Goal: Information Seeking & Learning: Find specific page/section

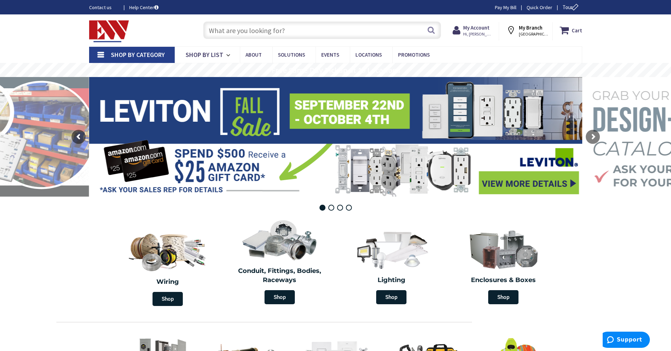
click at [300, 35] on input "text" at bounding box center [322, 30] width 238 height 18
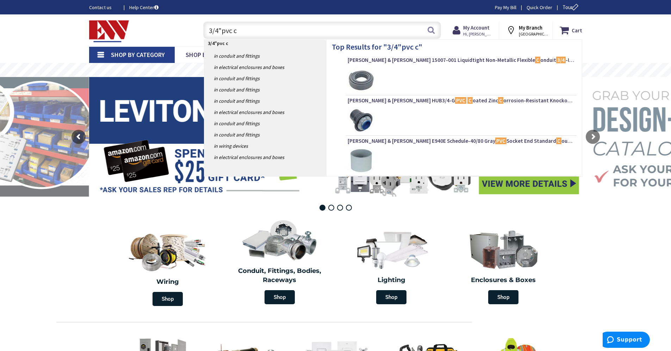
type input "3/4"pvc"
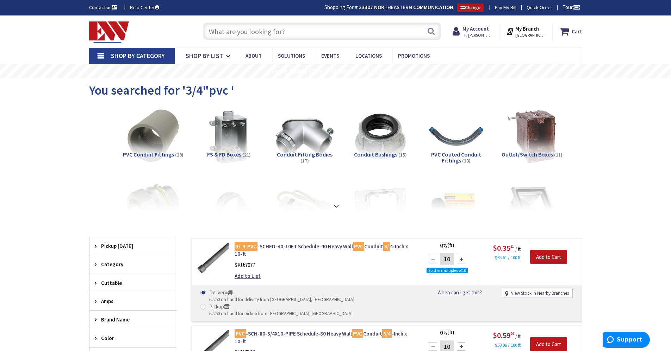
click at [262, 32] on input "text" at bounding box center [322, 32] width 238 height 18
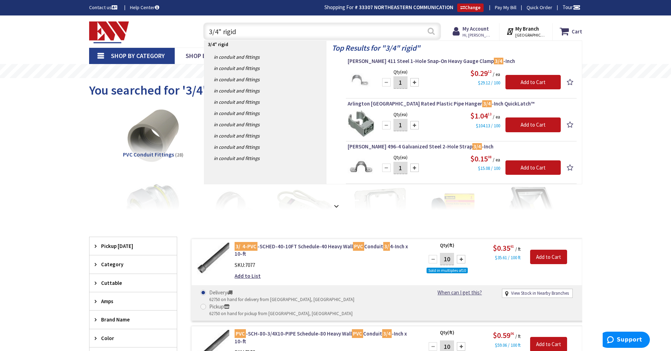
type input "3/4" rigid"
click at [434, 31] on button "Search" at bounding box center [430, 31] width 9 height 16
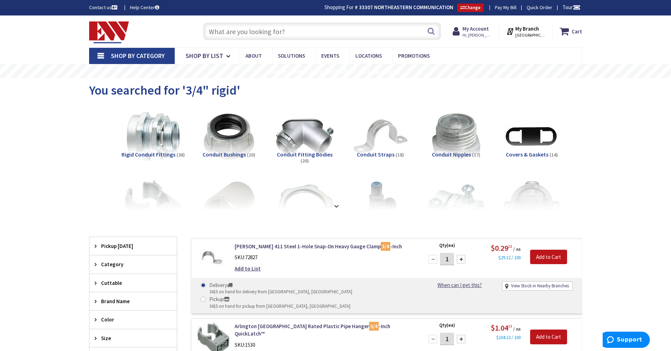
drag, startPoint x: 234, startPoint y: 29, endPoint x: 233, endPoint y: 32, distance: 3.7
click at [235, 29] on input "text" at bounding box center [322, 32] width 238 height 18
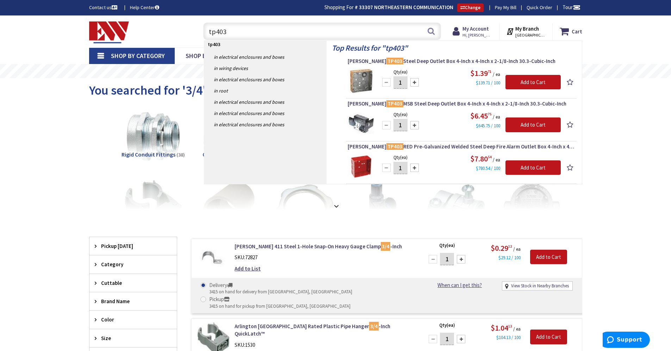
click at [247, 33] on input "tp403" at bounding box center [322, 32] width 238 height 18
type input "t"
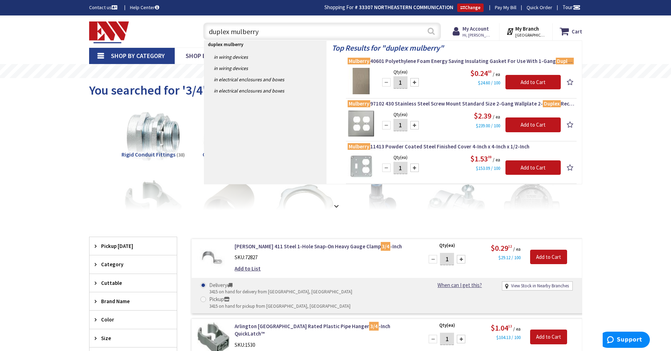
type input "duplex mulberry"
click at [432, 31] on button "Search" at bounding box center [430, 31] width 9 height 16
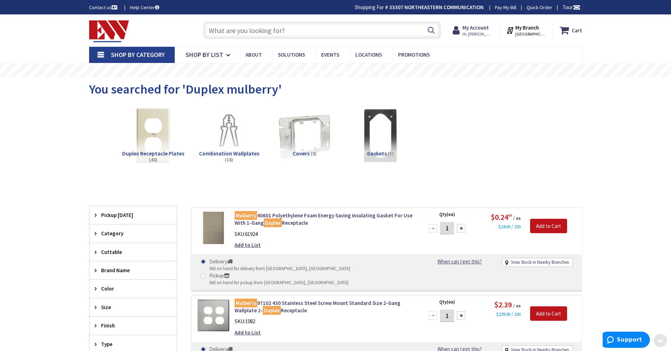
click at [277, 36] on input "text" at bounding box center [322, 30] width 238 height 18
click at [287, 33] on input "text" at bounding box center [322, 30] width 238 height 18
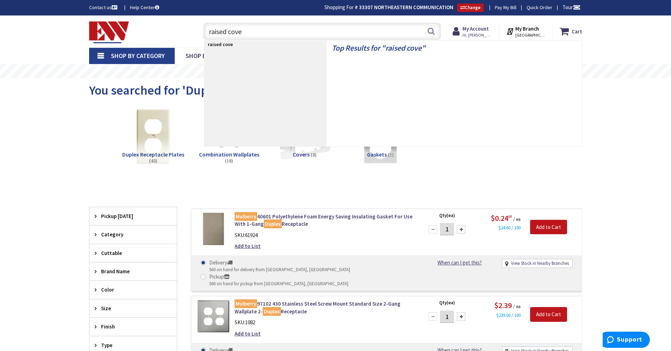
type input "raised cover"
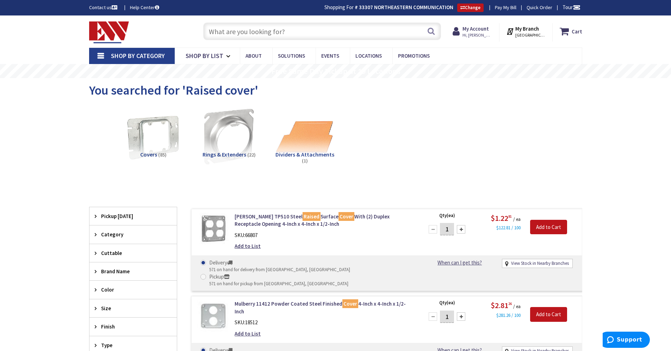
click at [228, 29] on input "text" at bounding box center [322, 32] width 238 height 18
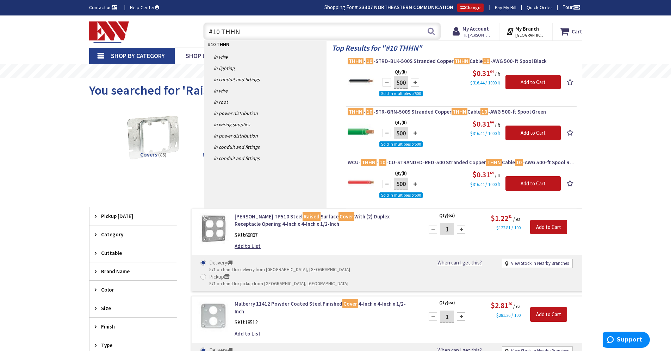
click at [219, 32] on input "#10 THHN" at bounding box center [322, 32] width 238 height 18
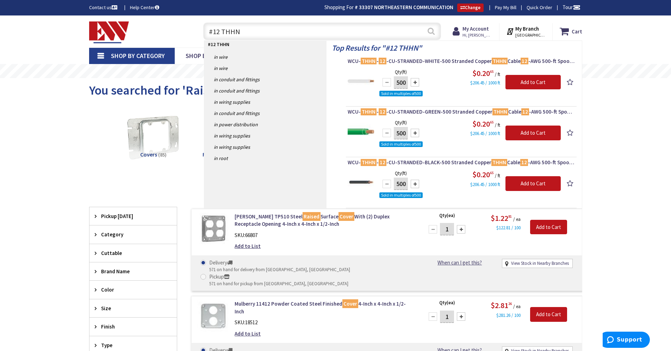
type input "#12 THHN"
click at [429, 33] on button "Search" at bounding box center [430, 31] width 9 height 16
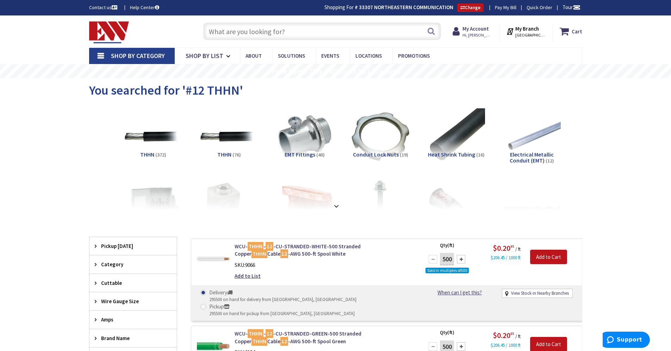
click at [248, 35] on input "text" at bounding box center [322, 32] width 238 height 18
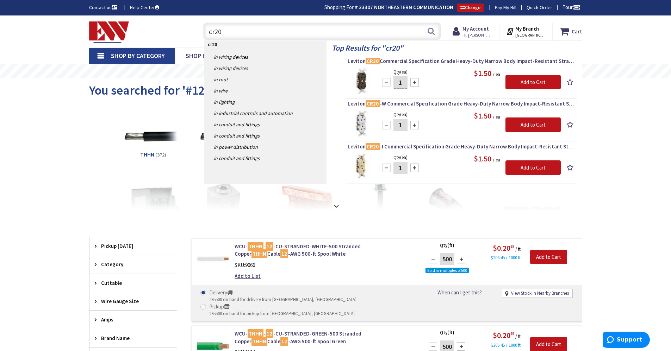
type input "cr20"
